Goal: Transaction & Acquisition: Purchase product/service

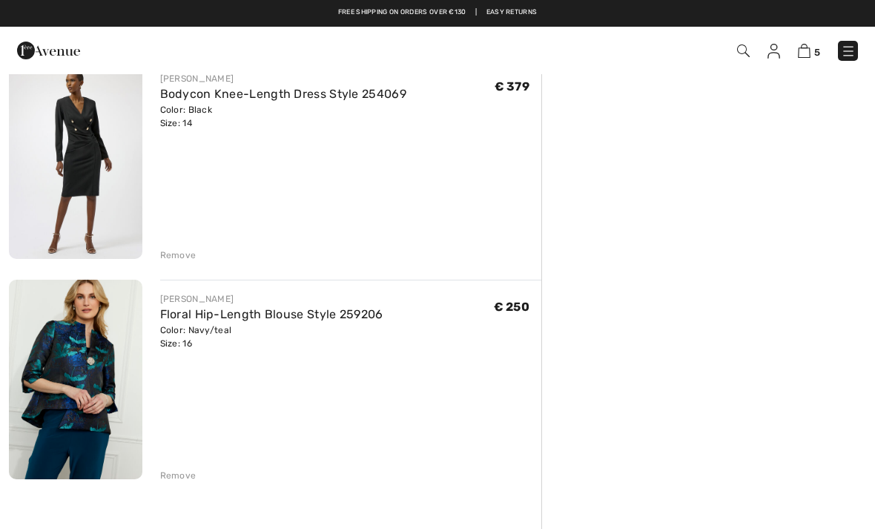
scroll to position [790, 0]
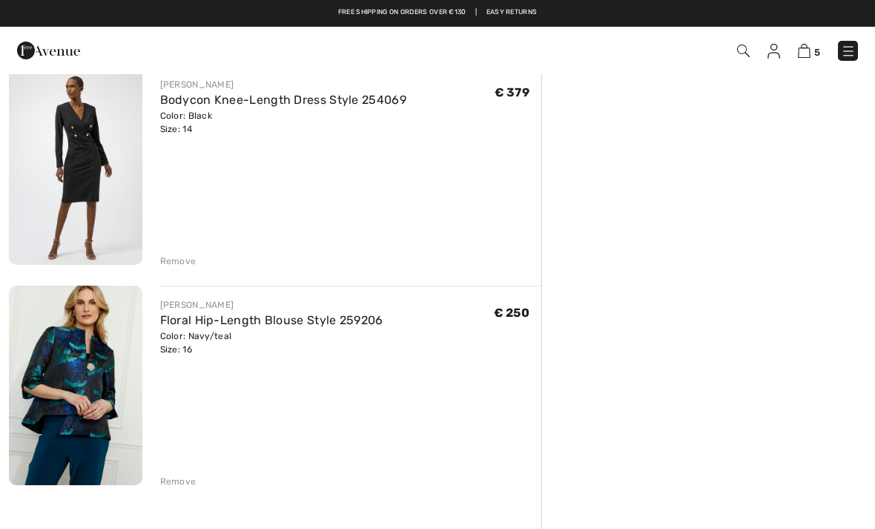
click at [175, 484] on div "Remove" at bounding box center [178, 481] width 36 height 13
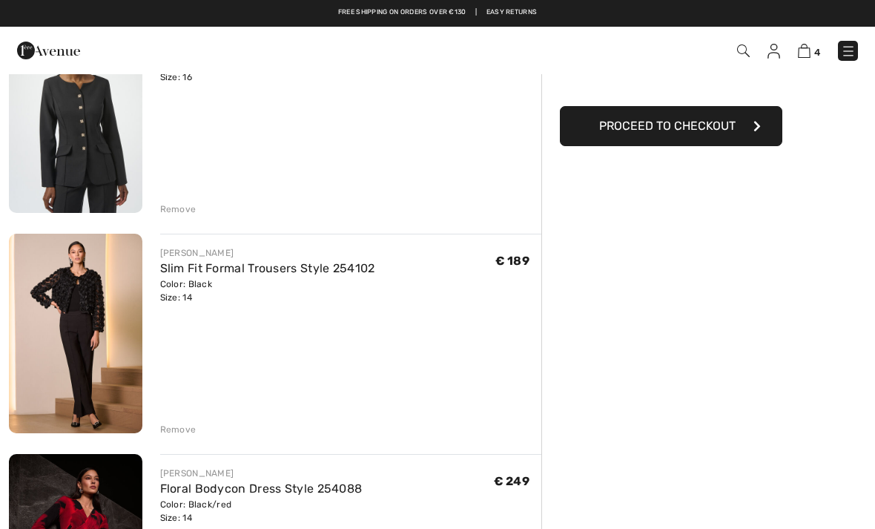
scroll to position [180, 0]
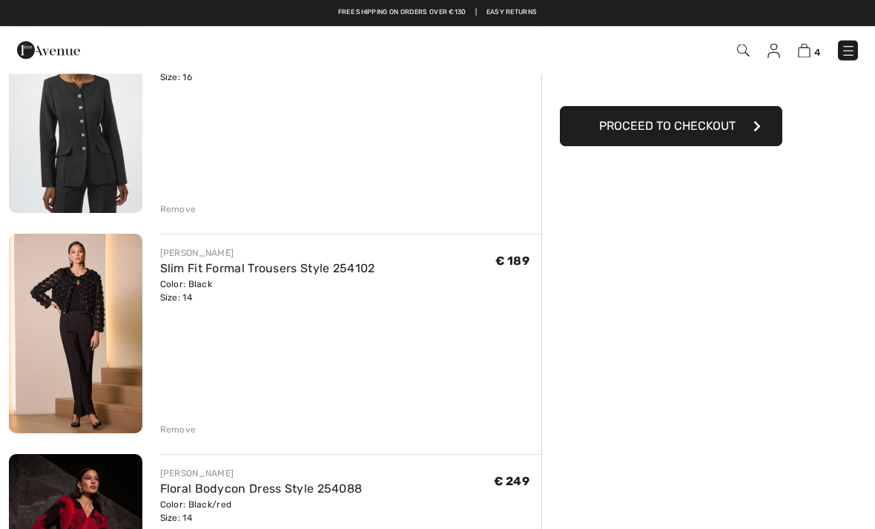
click at [188, 424] on div "Remove" at bounding box center [178, 430] width 36 height 13
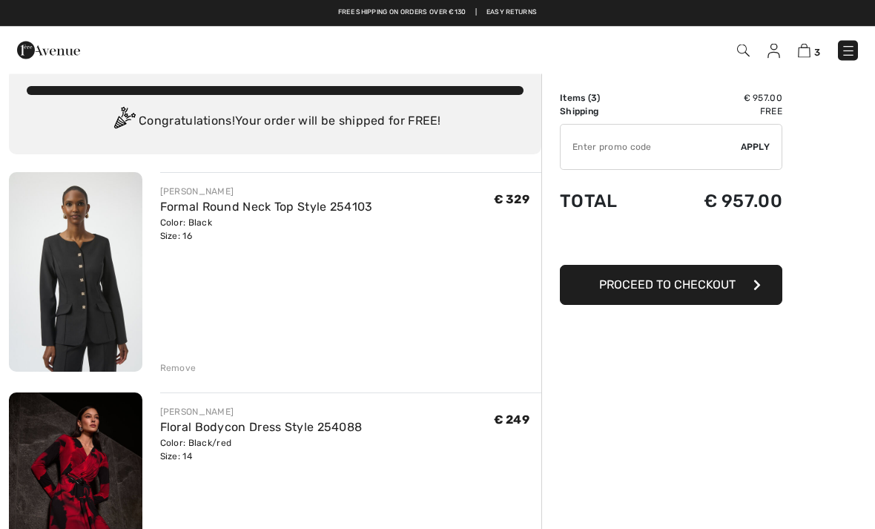
scroll to position [22, 0]
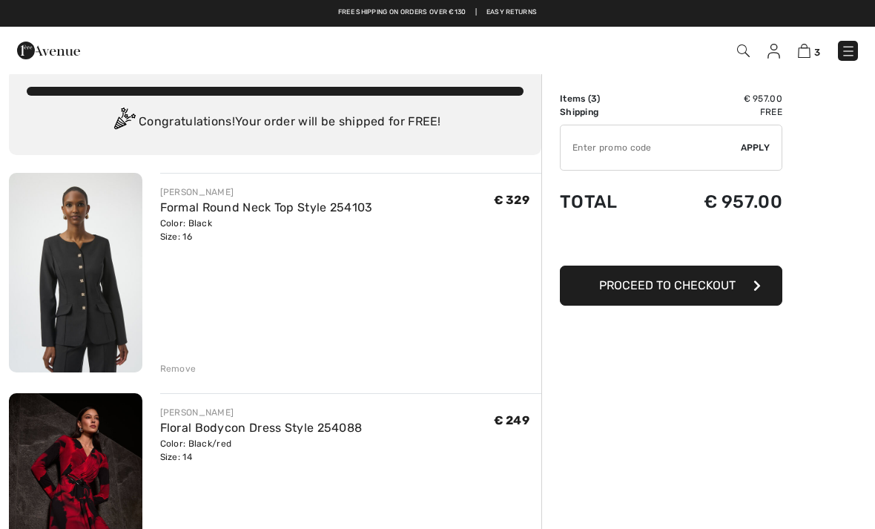
click at [182, 356] on div "JOSEPH RIBKOFF Formal Round Neck Top Style 254103 Color: Black Size: 16 Final S…" at bounding box center [351, 274] width 382 height 203
click at [186, 373] on div "Remove" at bounding box center [178, 368] width 36 height 13
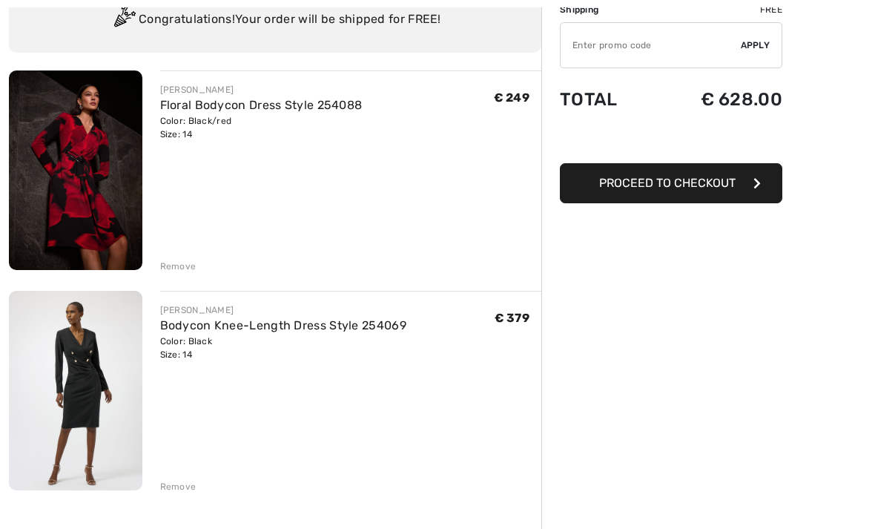
scroll to position [134, 0]
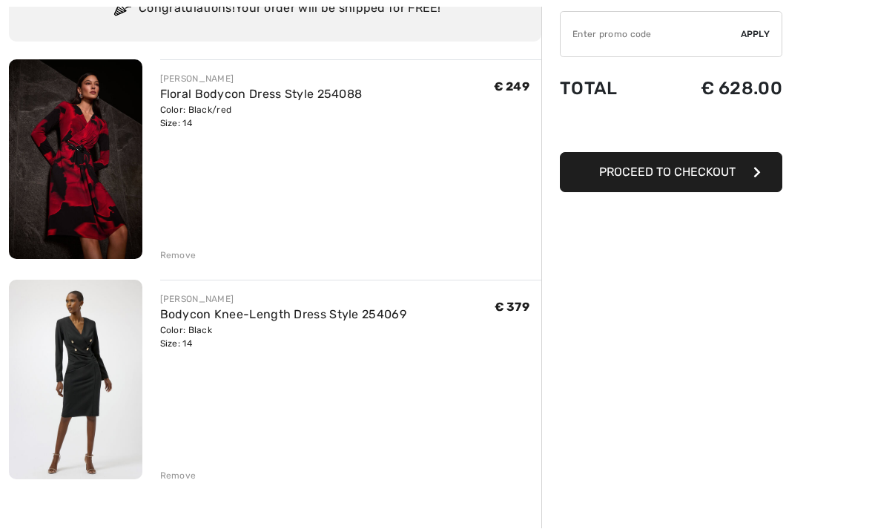
click at [93, 369] on img at bounding box center [76, 380] width 134 height 200
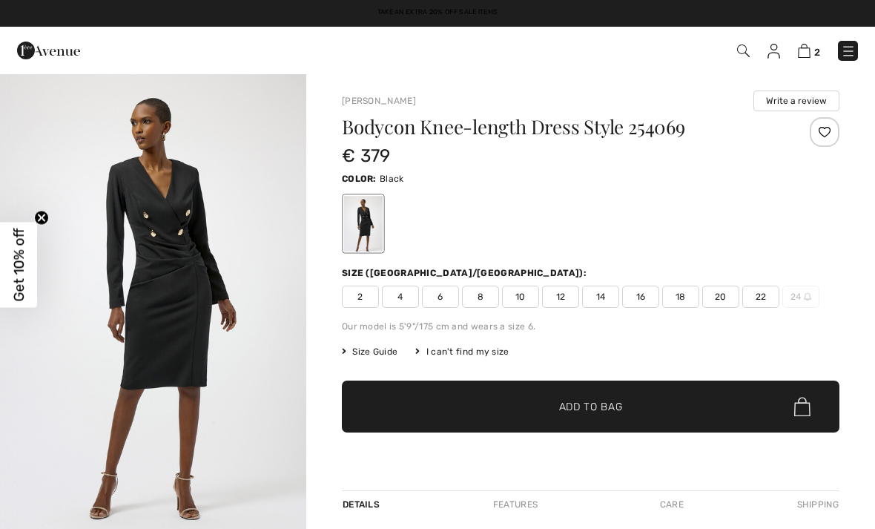
checkbox input "true"
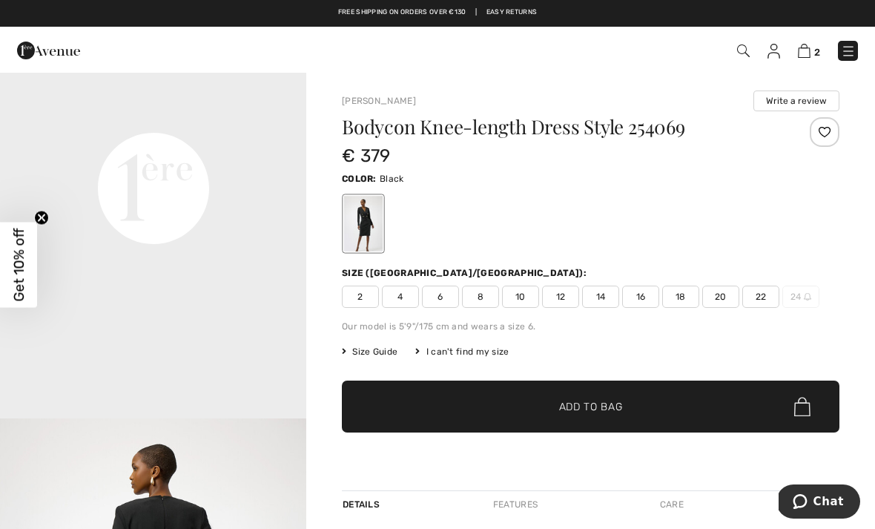
scroll to position [1034, 0]
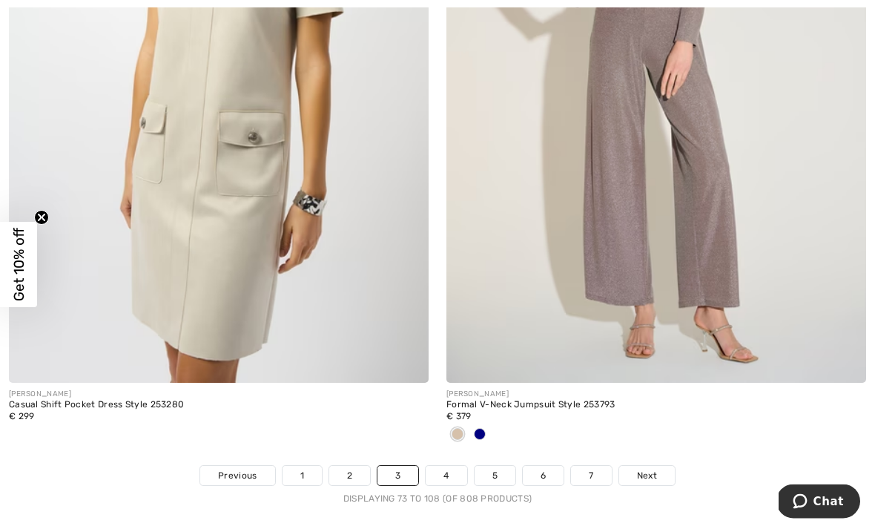
scroll to position [12596, 0]
click at [454, 466] on link "4" at bounding box center [446, 475] width 41 height 19
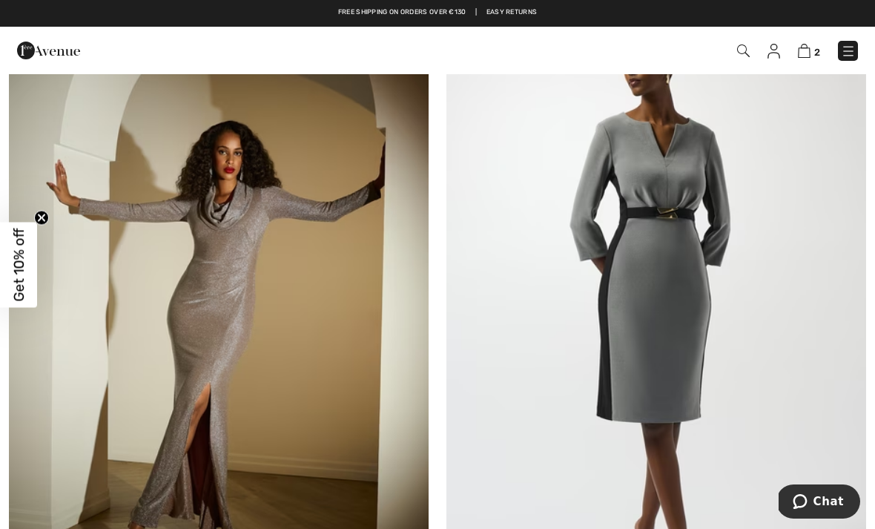
scroll to position [280, 0]
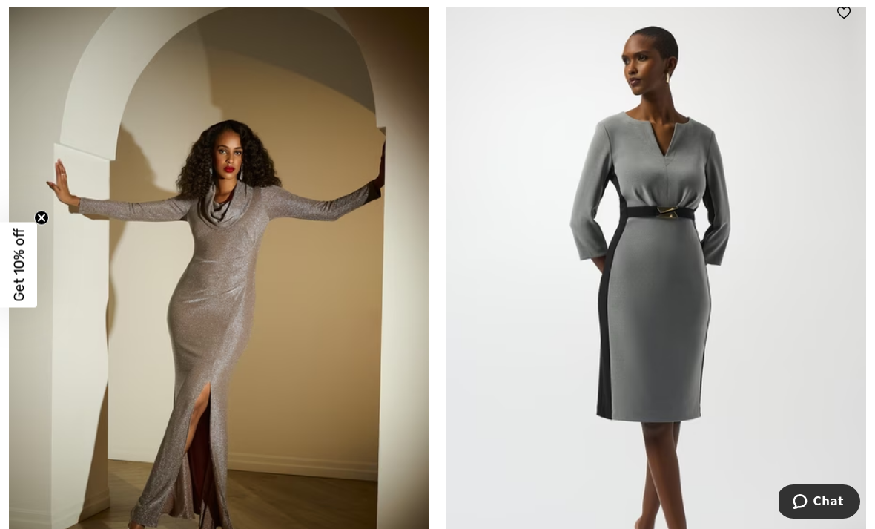
click at [713, 292] on img at bounding box center [657, 305] width 420 height 630
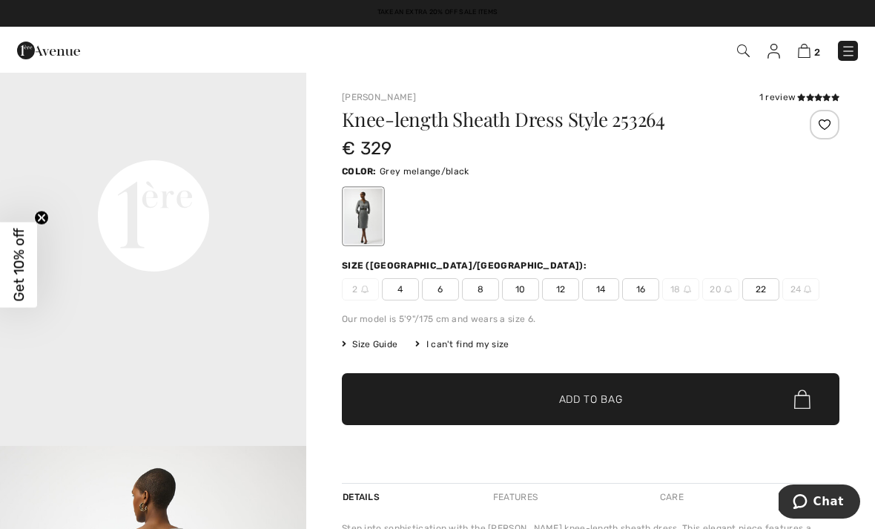
scroll to position [1006, 0]
click at [605, 280] on span "14" at bounding box center [600, 289] width 37 height 22
click at [643, 396] on span "✔ Added to Bag Add to Bag" at bounding box center [591, 399] width 498 height 52
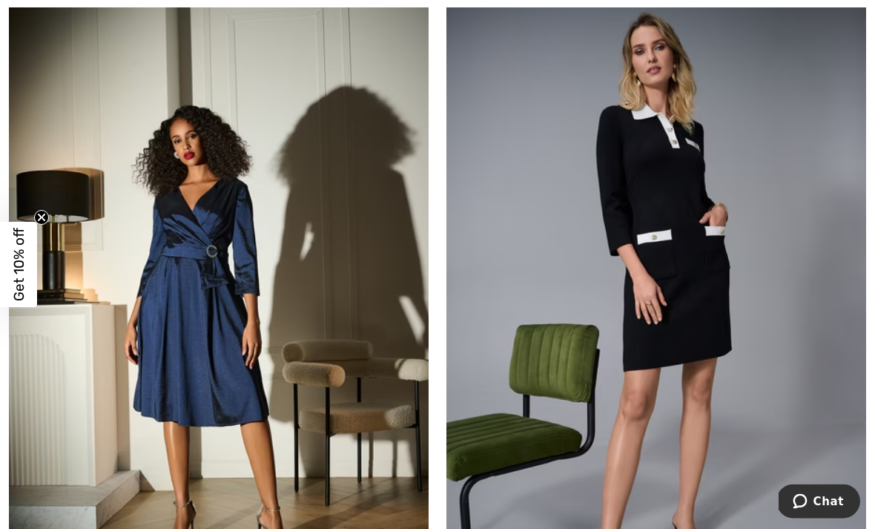
scroll to position [964, 0]
click at [766, 357] on img at bounding box center [657, 310] width 420 height 630
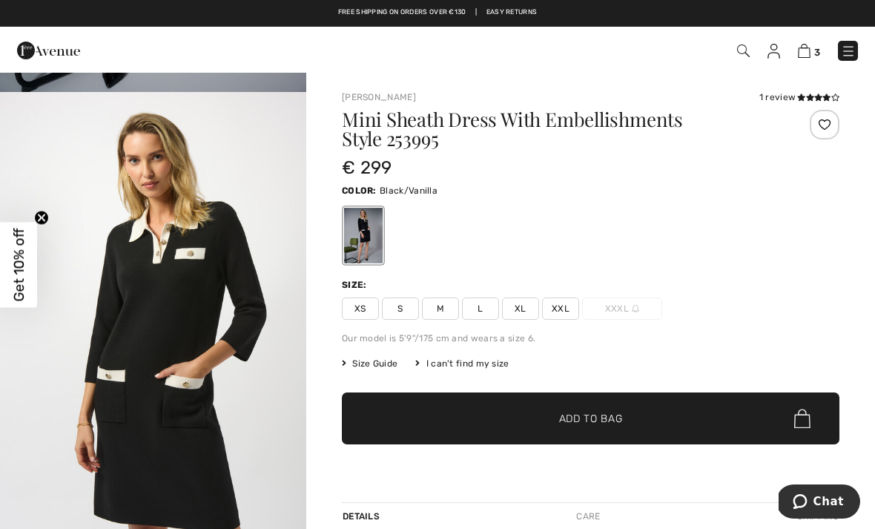
scroll to position [438, 0]
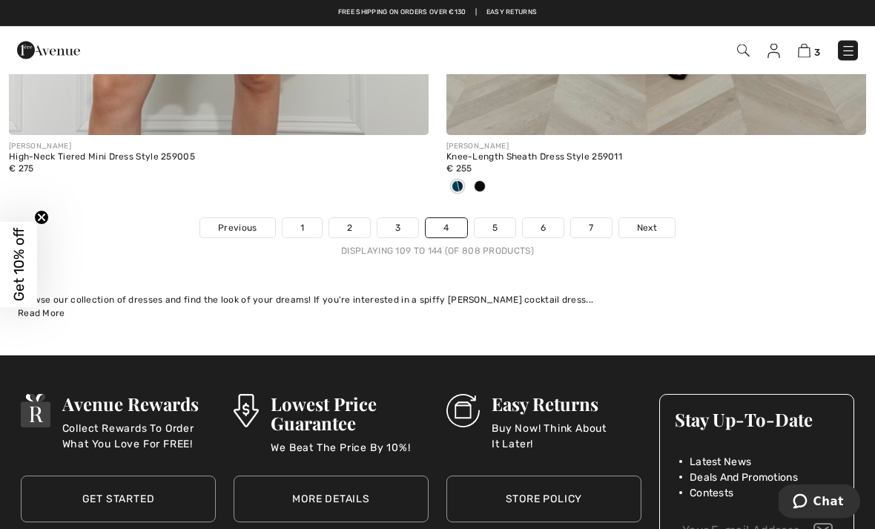
scroll to position [12984, 0]
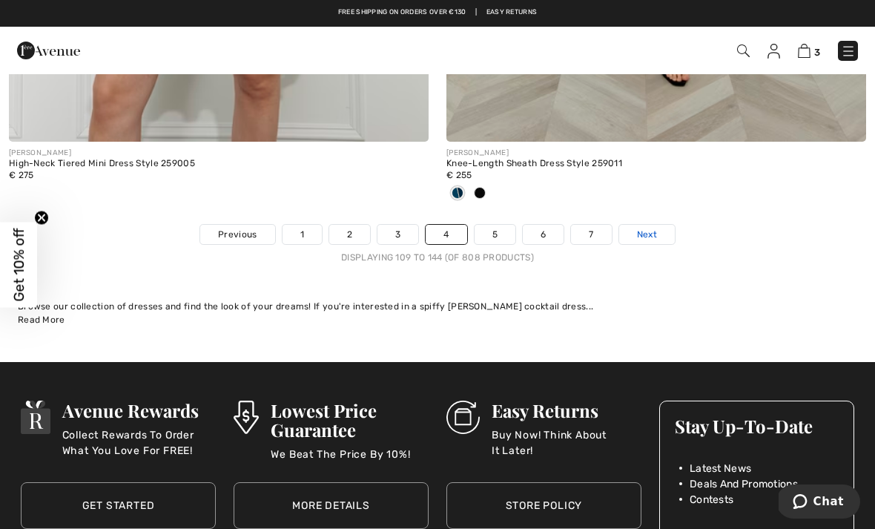
click at [663, 228] on link "Next" at bounding box center [648, 234] width 56 height 19
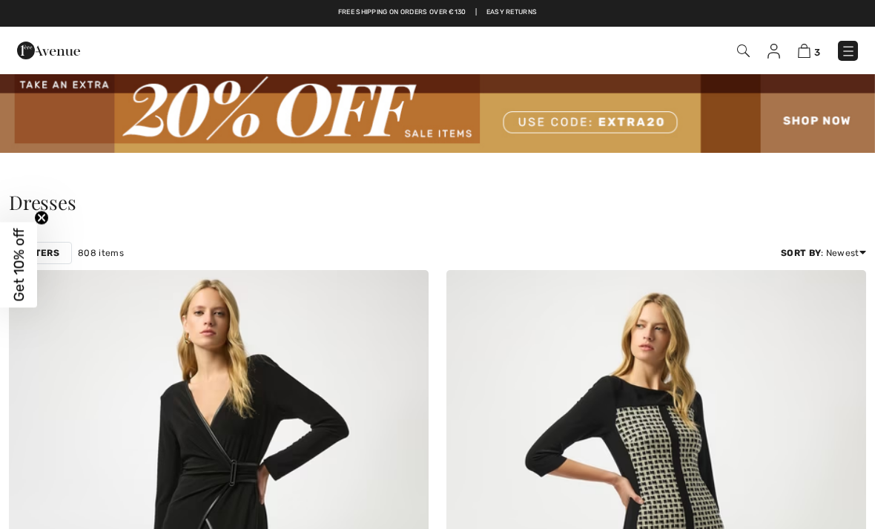
checkbox input "true"
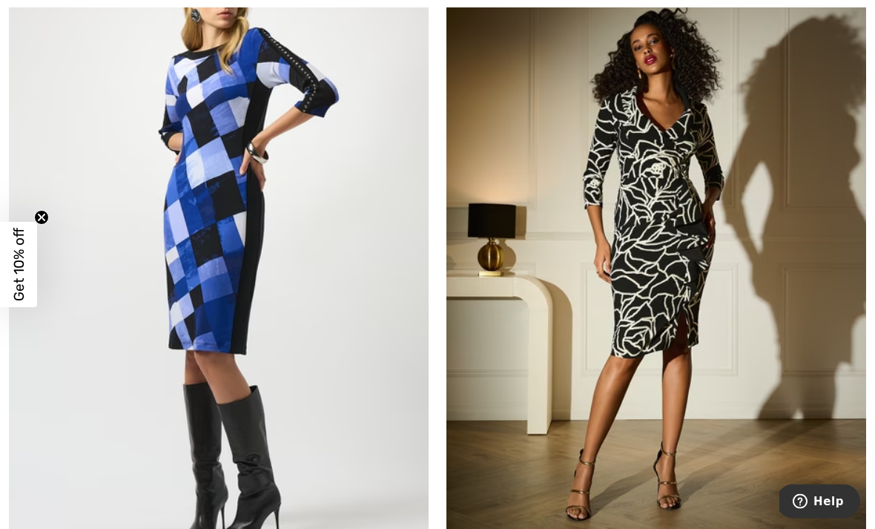
scroll to position [5340, 0]
click at [712, 330] on img at bounding box center [657, 249] width 420 height 630
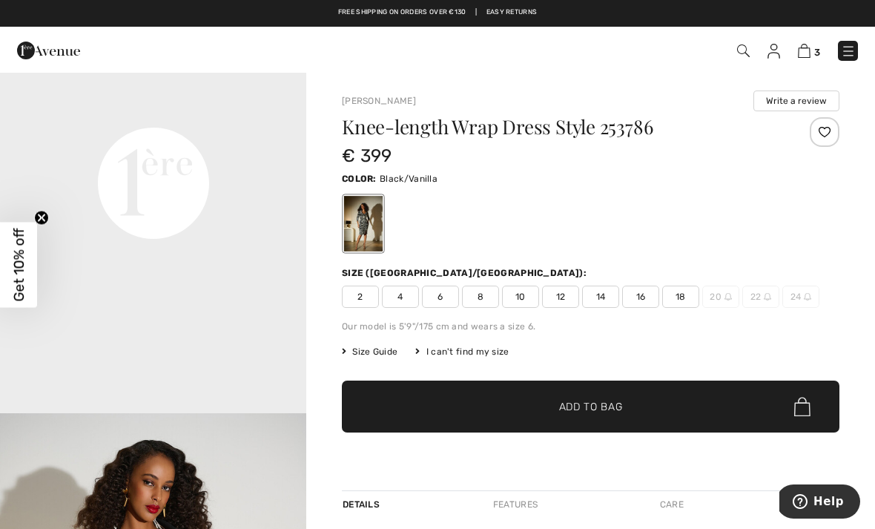
scroll to position [1044, 0]
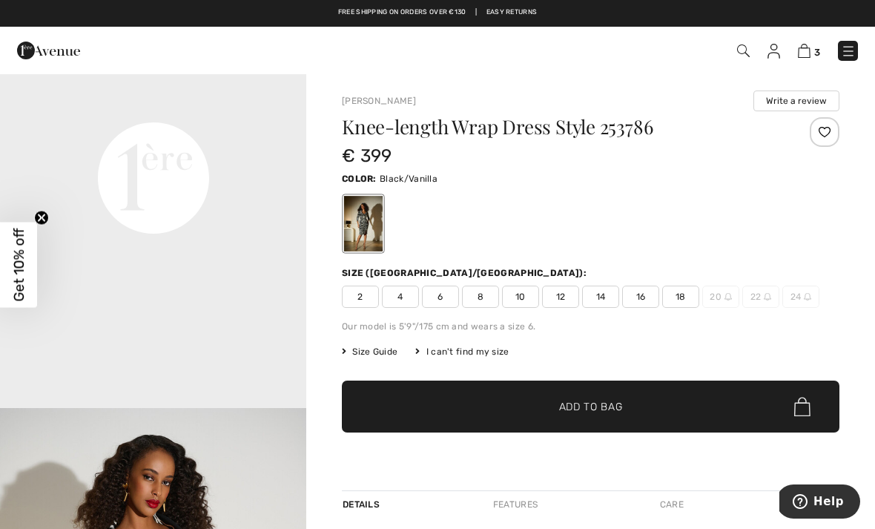
click at [614, 292] on span "14" at bounding box center [600, 297] width 37 height 22
click at [649, 403] on span "✔ Added to Bag Add to Bag" at bounding box center [591, 407] width 498 height 52
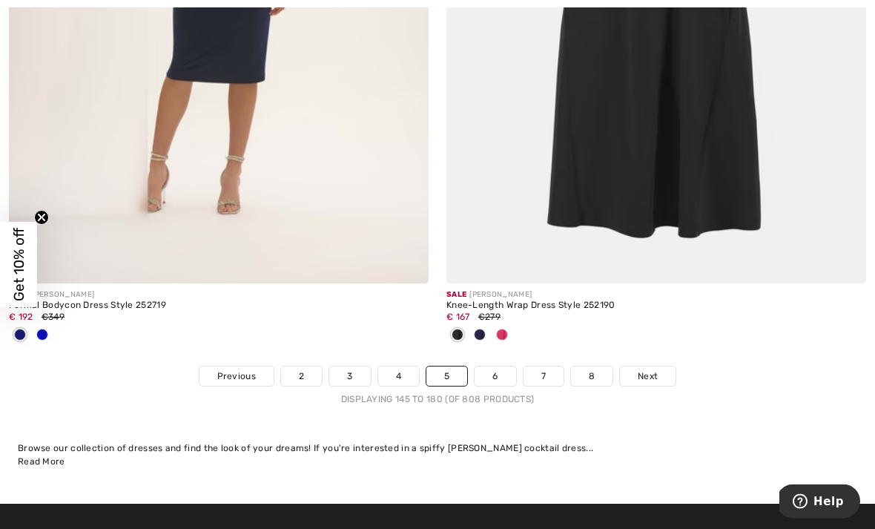
scroll to position [12696, 0]
click at [511, 367] on link "6" at bounding box center [495, 376] width 41 height 19
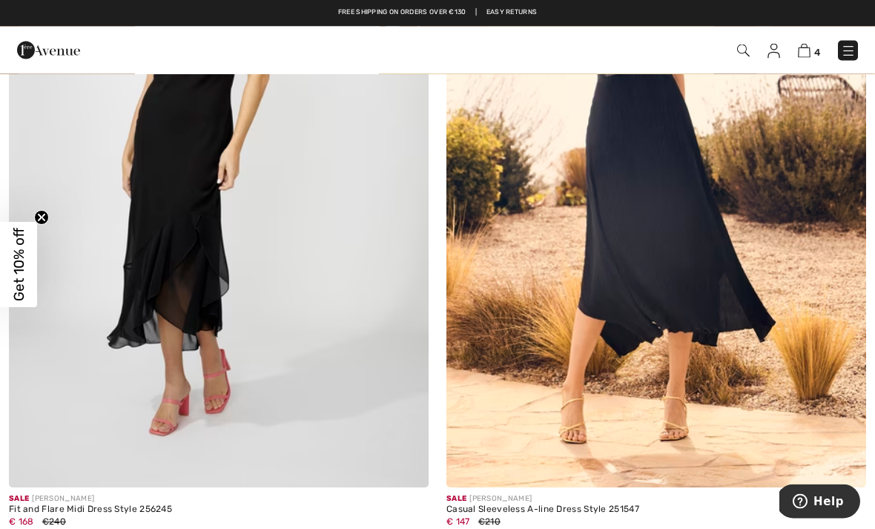
scroll to position [4702, 0]
